Goal: Task Accomplishment & Management: Complete application form

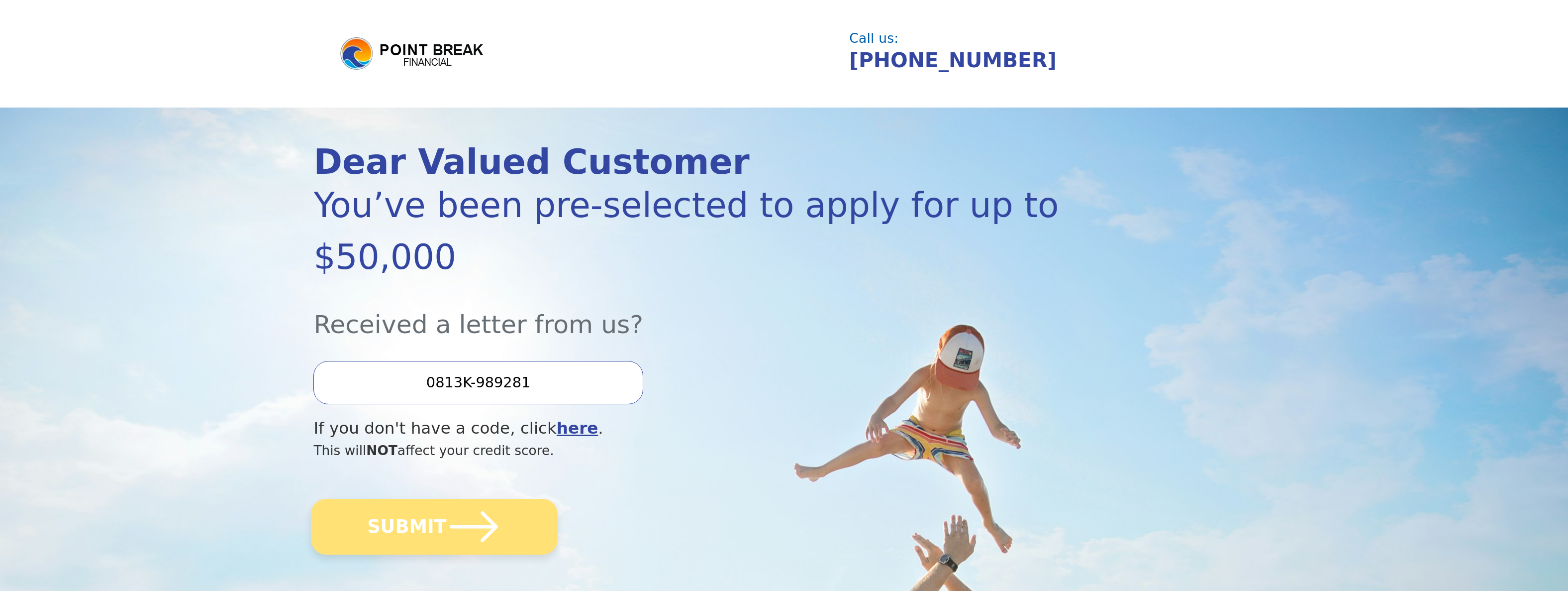
click at [470, 525] on icon "submit" at bounding box center [474, 527] width 48 height 31
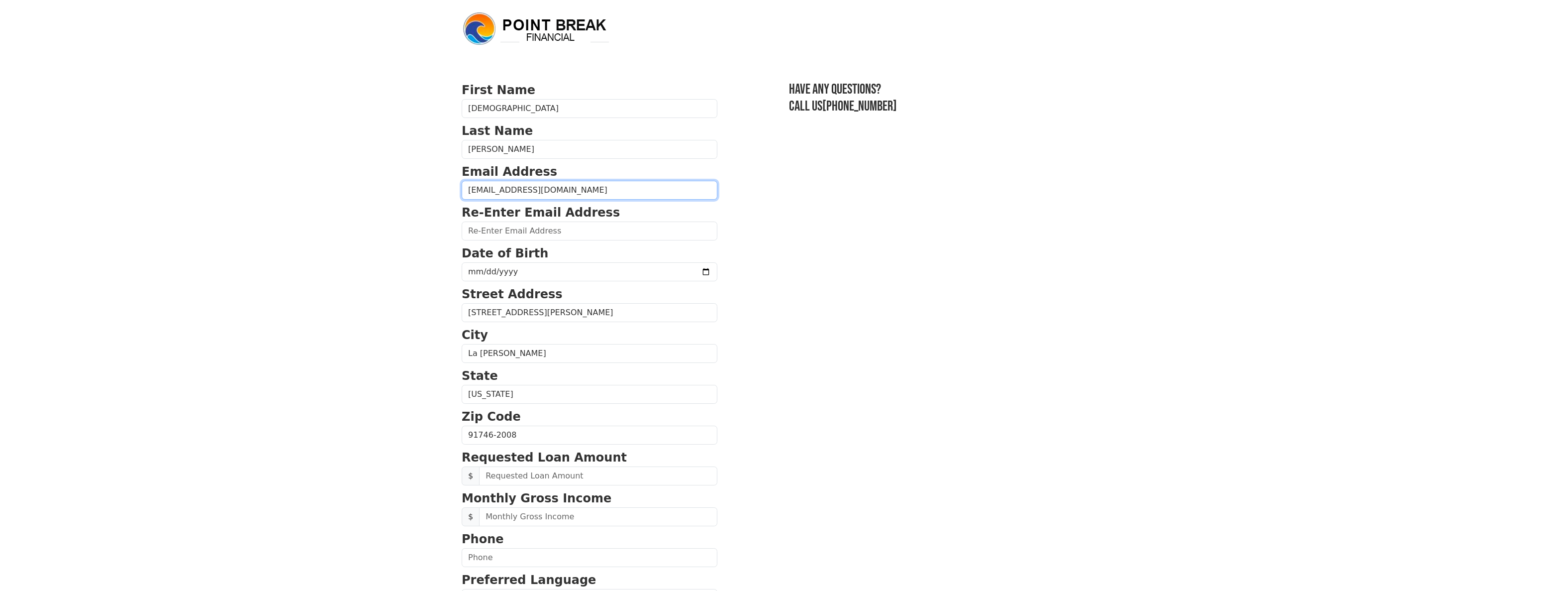
type input "[EMAIL_ADDRESS][DOMAIN_NAME]"
type input "[DATE]"
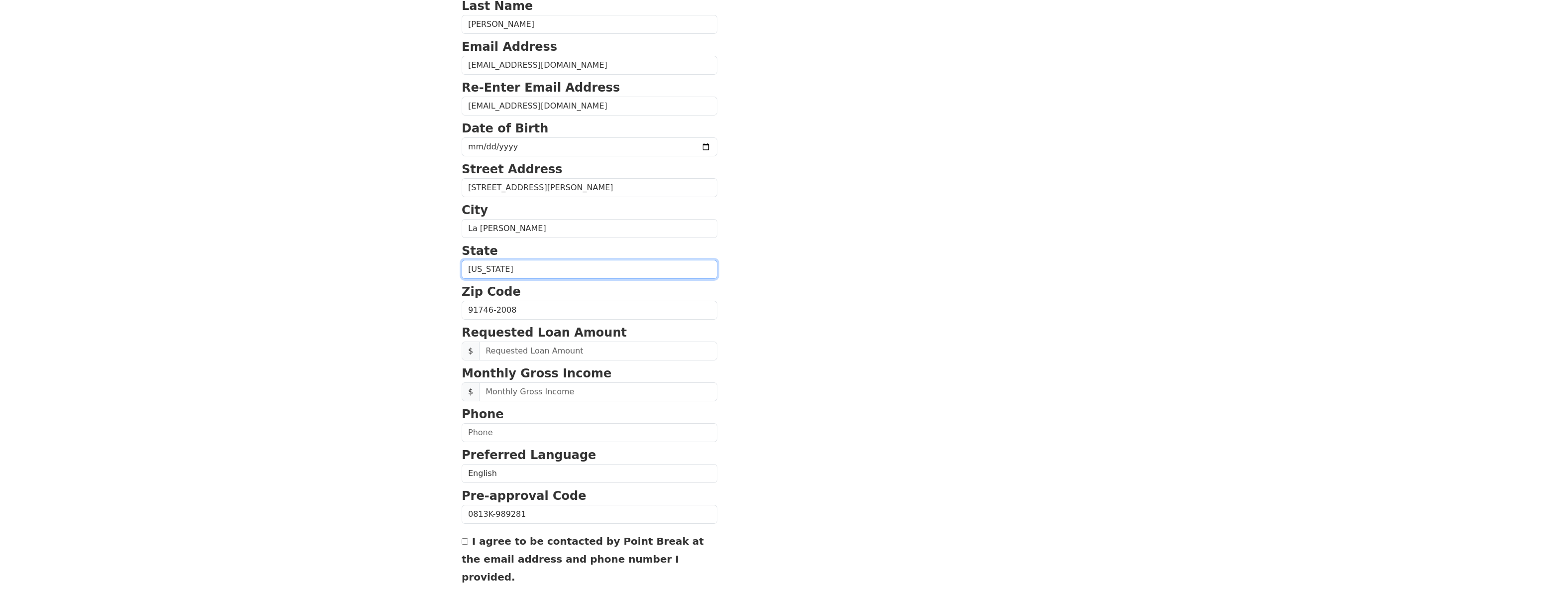
scroll to position [173, 0]
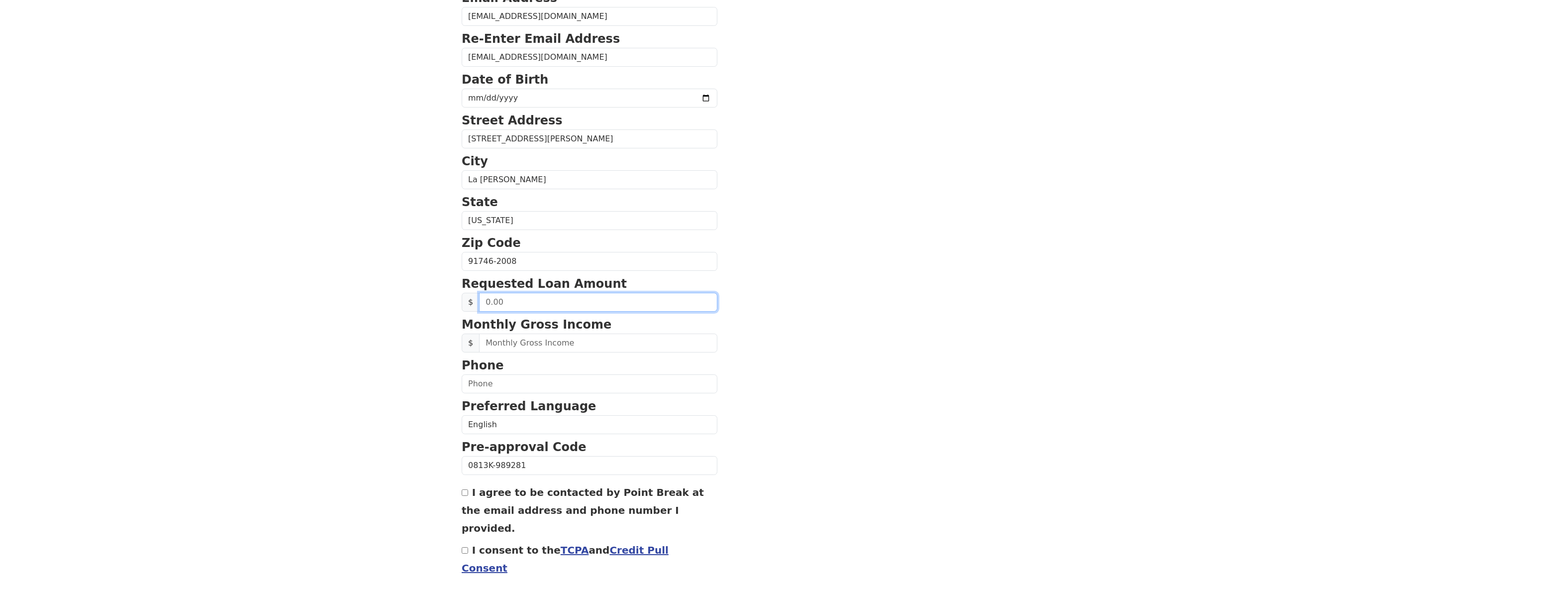
click at [581, 308] on input "text" at bounding box center [598, 302] width 238 height 19
type input "20,000.00"
click at [576, 348] on input "text" at bounding box center [598, 342] width 238 height 19
type input "4,580.00"
click at [472, 382] on input "text" at bounding box center [589, 383] width 256 height 19
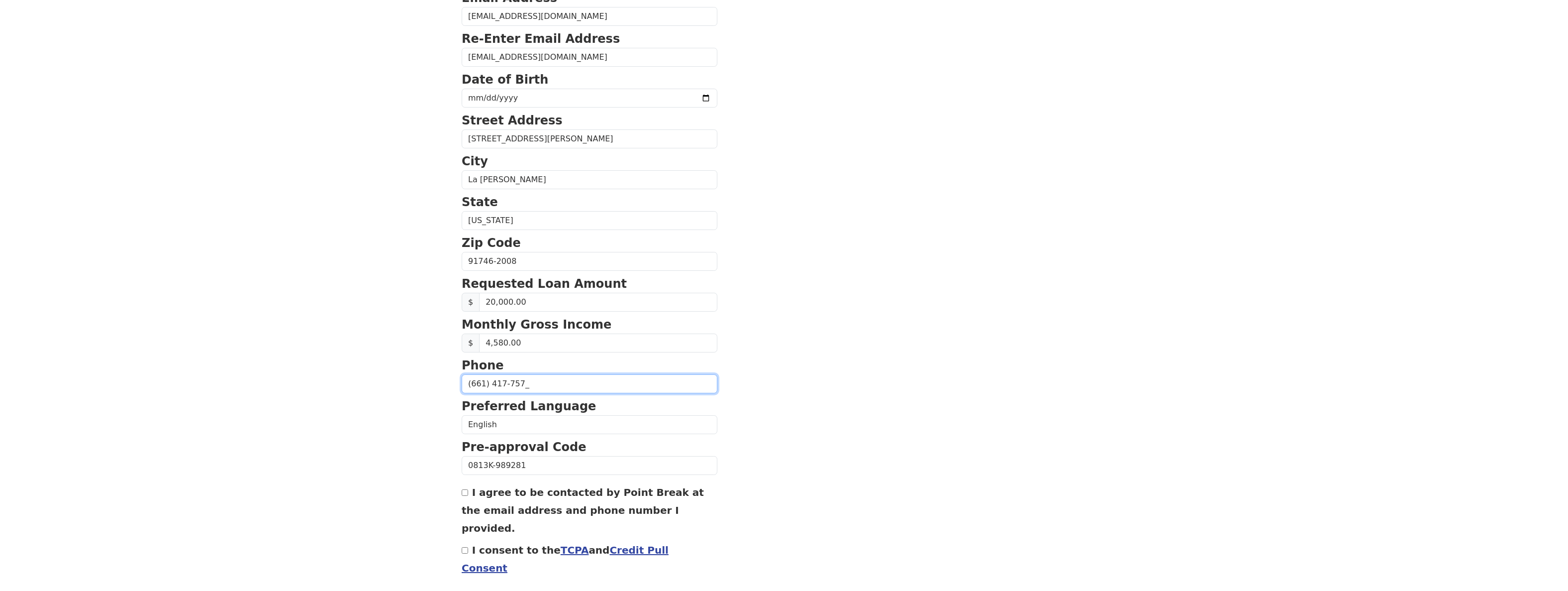
type input "[PHONE_NUMBER]"
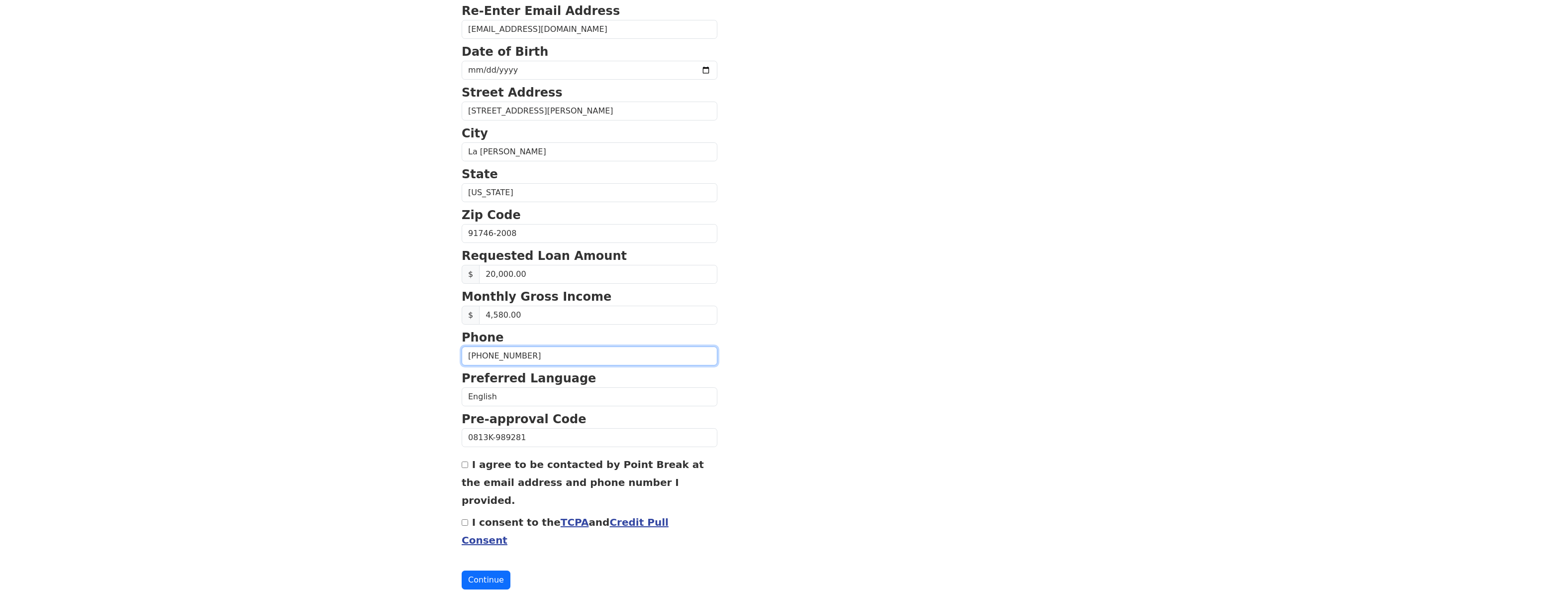
scroll to position [201, 0]
click at [464, 466] on input "I agree to be contacted by Point Break at the email address and phone number I …" at bounding box center [465, 465] width 6 height 6
checkbox input "true"
click at [464, 520] on input "I consent to the TCPA and Credit Pull Consent" at bounding box center [465, 523] width 6 height 6
checkbox input "true"
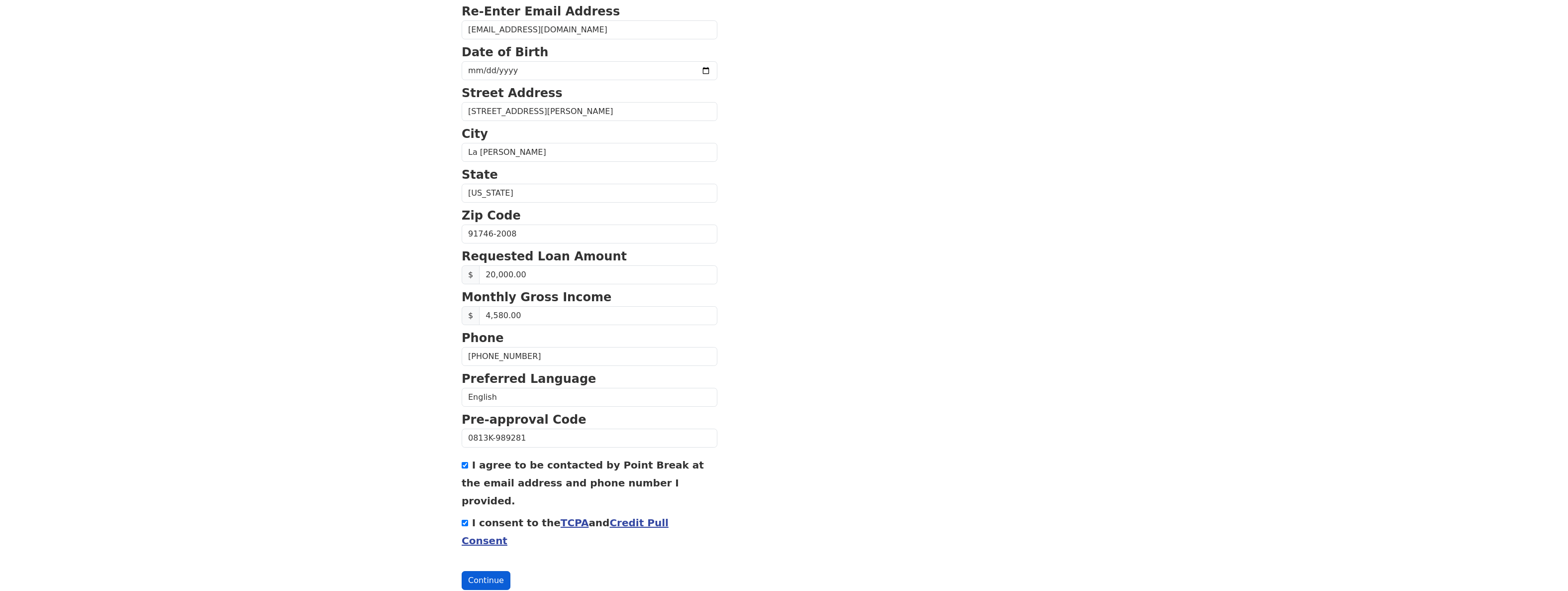
click at [489, 571] on button "Continue" at bounding box center [485, 580] width 49 height 19
